Goal: Information Seeking & Learning: Learn about a topic

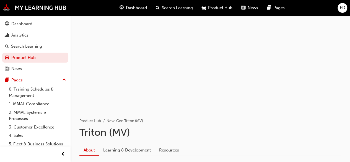
click at [137, 13] on div "Dashboard" at bounding box center [133, 7] width 36 height 11
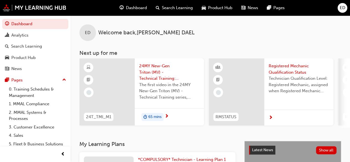
click at [152, 116] on span "65 mins" at bounding box center [154, 117] width 13 height 6
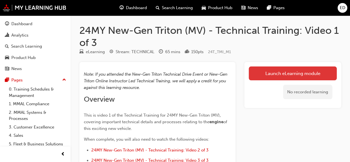
click at [269, 74] on link "Launch eLearning module" at bounding box center [293, 73] width 88 height 14
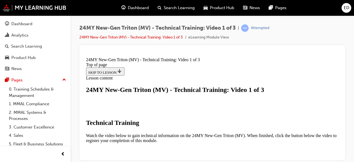
scroll to position [114, 0]
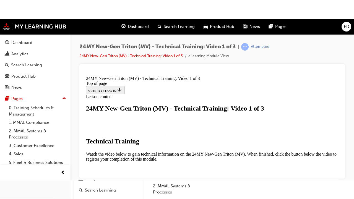
scroll to position [141, 0]
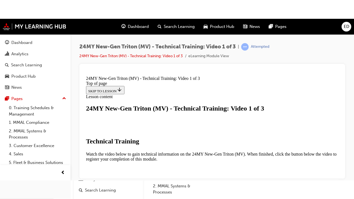
scroll to position [137, 0]
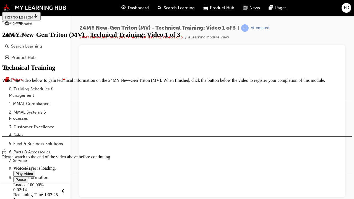
click at [15, 162] on span "Video player" at bounding box center [15, 180] width 0 height 4
